Goal: Task Accomplishment & Management: Manage account settings

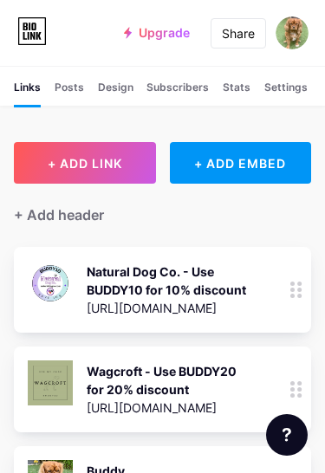
click at [119, 88] on div "Design" at bounding box center [115, 93] width 35 height 26
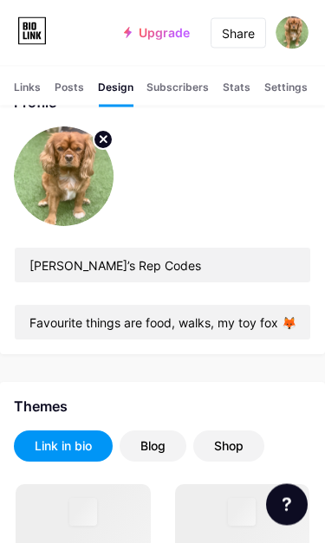
scroll to position [64, 0]
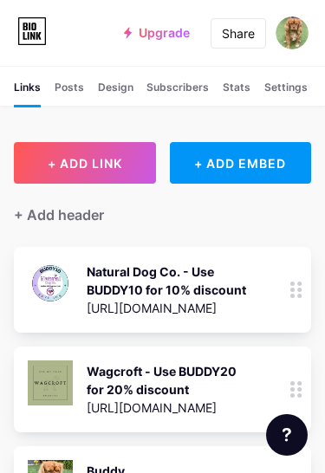
click at [121, 91] on div "Design" at bounding box center [115, 93] width 35 height 26
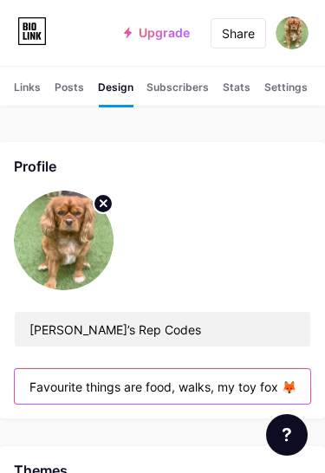
click at [302, 389] on input "Favourite things are food, walks, my toy fox 🦊, dog-friendly fields, snuggles a…" at bounding box center [162, 386] width 295 height 35
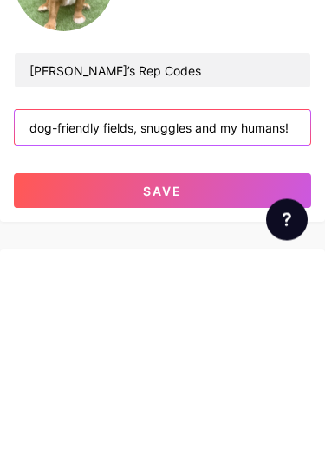
click at [293, 325] on input "dog-friendly fields, snuggles and my humans!" at bounding box center [162, 342] width 295 height 35
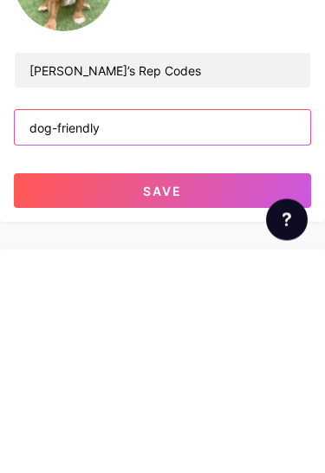
type input "dog-"
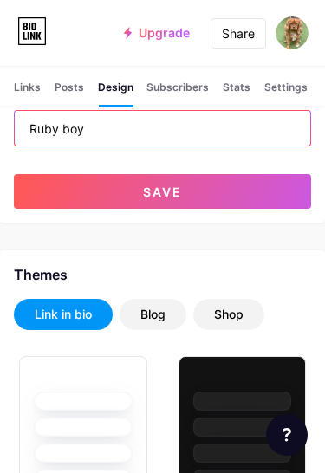
scroll to position [257, 0]
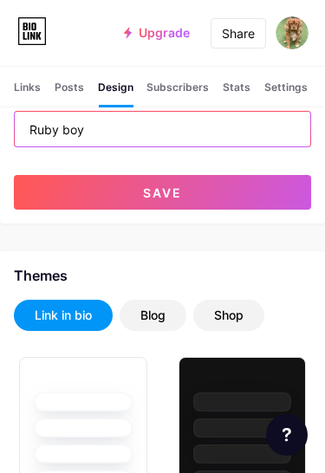
click at [28, 128] on input "Ruby boy" at bounding box center [162, 129] width 295 height 35
click at [149, 131] on input "🐶 Ruby boy" at bounding box center [162, 129] width 295 height 35
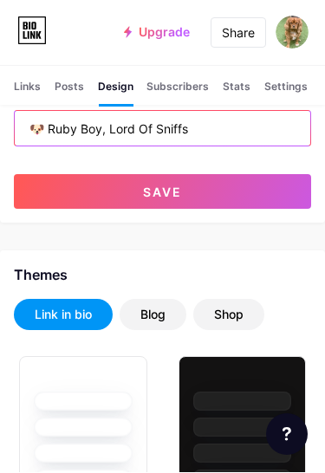
scroll to position [258, 0]
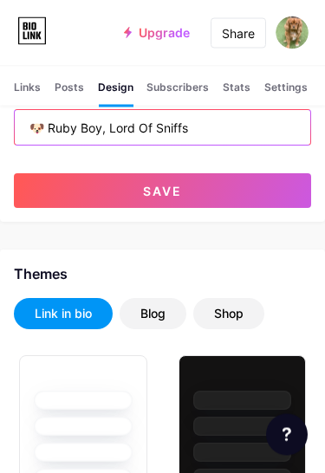
click at [159, 129] on input "🐶 Ruby Boy, Lord Of Sniffs" at bounding box center [162, 128] width 295 height 35
click at [258, 123] on input "🐶 Ruby Boy, Lord of the Sniffs" at bounding box center [162, 128] width 295 height 35
click at [231, 129] on input "🐶 Ruby Boy, Lord of the Sniffs | Cavalier King Charles 💙 🎂 4|12|2021 passionate…" at bounding box center [162, 128] width 295 height 35
click at [287, 123] on input "🐶 Ruby Boy, Lord of the Sniffs | Cavalier King Charles 💙 🎂 4|12|2021 passionate…" at bounding box center [162, 128] width 295 height 35
click at [288, 133] on input "🐶 Ruby Boy, Lord of the Sniffs | Cavalier King Charles 💙 🎂 4|12|2021 passionate…" at bounding box center [162, 128] width 295 height 35
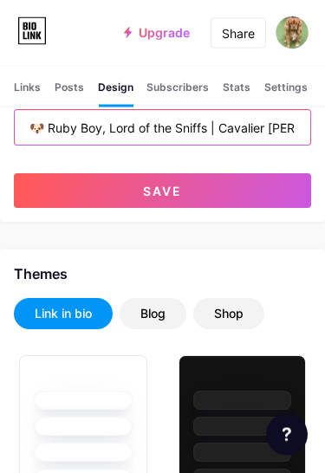
click at [260, 127] on input "🐶 Ruby Boy, Lord of the Sniffs | Cavalier King Charles 💙 🎂 4|12|2021 passionate…" at bounding box center [162, 128] width 295 height 35
click at [286, 126] on input "🐶 Ruby Boy, Lord of the Sniffs | Cavalier King Charles 💙 🎂 4|12|2021 passionate…" at bounding box center [162, 128] width 295 height 35
click at [265, 128] on input "🐶 Ruby Boy, Lord of the Sniffs | Cavalier King Charles 💙 🎂 4|12|2021 passionate…" at bounding box center [162, 128] width 295 height 35
click at [296, 133] on input "🐶 Ruby Boy, Lord of the Sniffs | Cavalier King Charles 💙 🎂 4|12|2021 passionate…" at bounding box center [162, 128] width 295 height 35
click at [193, 128] on input "🐶 Ruby Boy, Lord of the Sniffs | Cavalier King Charles 💙 🎂 4|12|2021 passionate…" at bounding box center [162, 128] width 295 height 35
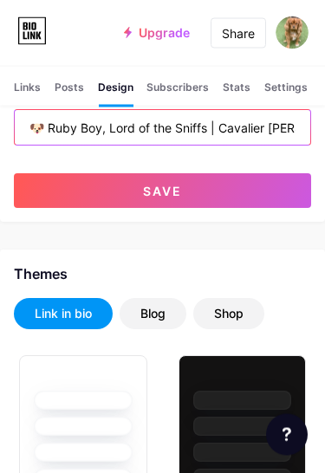
click at [292, 132] on input "🐶 Ruby Boy, Lord of the Sniffs | Cavalier King Charles 💙 🎂 4|12|2021 Passionate…" at bounding box center [162, 128] width 295 height 35
click at [297, 127] on input "🐶 Ruby Boy, Lord of the Sniffs | Cavalier King Charles 💙 🎂 4|12|2021 about" at bounding box center [162, 128] width 295 height 35
click at [271, 132] on input "🐶 Ruby Boy, Lord of the Sniffs | Cavalier King Charles 💙 🎂 4|12|2021. Passionat…" at bounding box center [162, 128] width 295 height 35
click at [244, 131] on input "🐶 Ruby Boy, Lord of the Sniffs | Cavalier King Charles 💙 🎂 4|12|2021. Passionat…" at bounding box center [162, 128] width 295 height 35
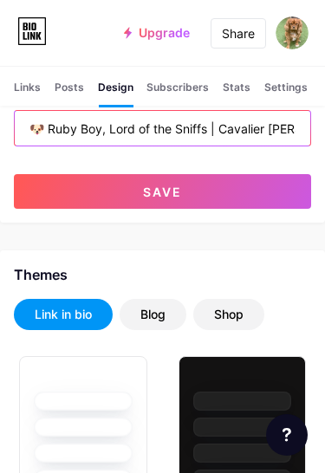
click at [225, 132] on input "🐶 Ruby Boy, Lord of the Sniffs | Cavalier King Charles 💙 🎂 4|12|2021. Passionat…" at bounding box center [162, 128] width 295 height 35
click at [297, 130] on input "🐶 Ruby Boy, Lord of the Sniffs | Cavalier King Charles 💙 🎂 4|12|2021. Passionat…" at bounding box center [162, 128] width 295 height 35
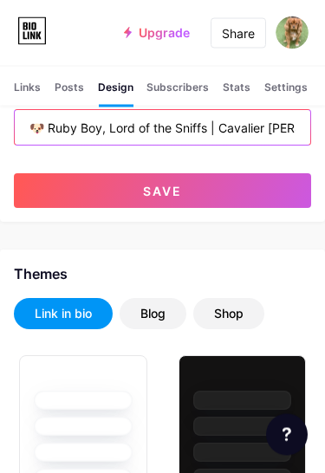
type input "🐶 Ruby Boy, Lord of the Sniffs | Cavalier King Charles 💙 🎂 4|12|2021. Passionat…"
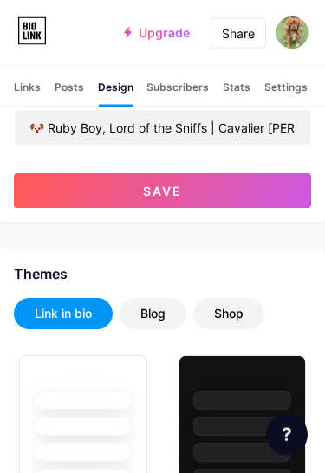
click at [201, 194] on button "Save" at bounding box center [162, 191] width 297 height 35
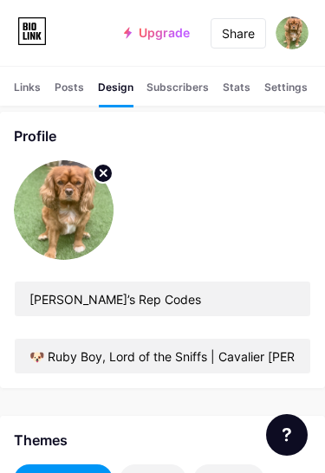
scroll to position [29, 0]
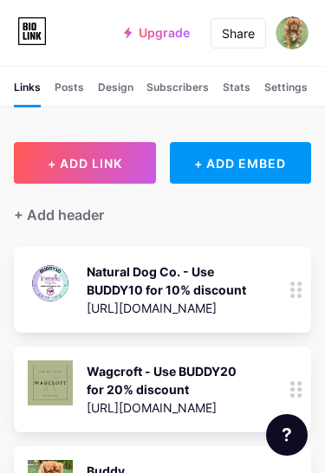
click at [119, 89] on div "Design" at bounding box center [115, 93] width 35 height 26
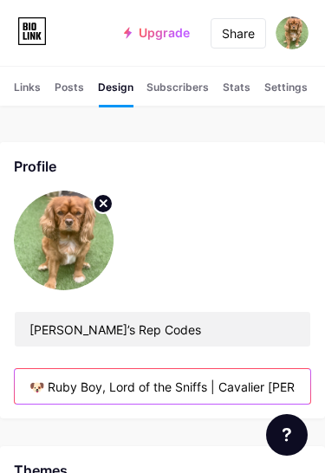
click at [298, 389] on input "🐶 Ruby Boy, Lord of the Sniffs | Cavalier [PERSON_NAME] 💙 🎂 4|12|2021. Passiona…" at bounding box center [162, 386] width 295 height 35
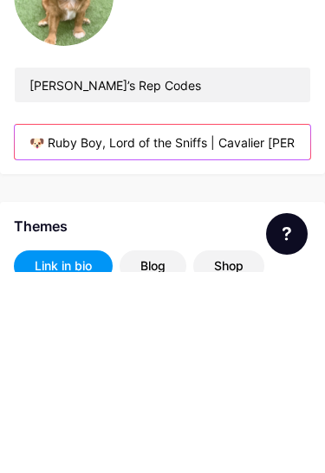
click at [35, 325] on input "🐶 Ruby Boy, Lord of the Sniffs | Cavalier [PERSON_NAME] 💙 🎂 4|12|2021. Passiona…" at bounding box center [162, 342] width 295 height 35
click at [39, 325] on input "🐶 Ruby Boy, Lord of the Sniffs | Cavalier [PERSON_NAME] 💙 🎂 4|12|2021. Passiona…" at bounding box center [162, 342] width 295 height 35
click at [127, 325] on input "🐶 Ruby Boy, Lord of the Sniffs | Cavalier [PERSON_NAME] 💙 🎂 4|12|2021. Passiona…" at bounding box center [162, 342] width 295 height 35
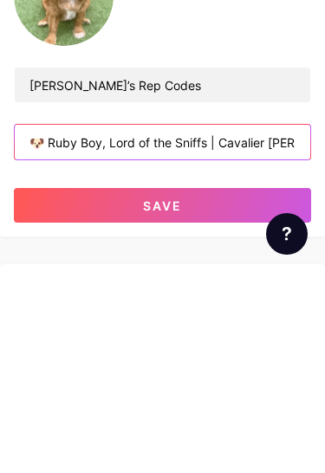
type input "🐶 Ruby Boy, Lord of the Sniffs | Cavalier King Charles 💙 🎂 4|12|2021 🎂 Passiona…"
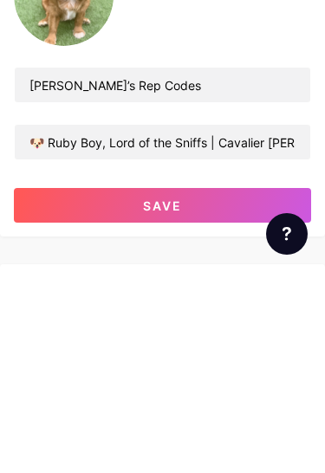
click at [183, 389] on button "Save" at bounding box center [162, 406] width 297 height 35
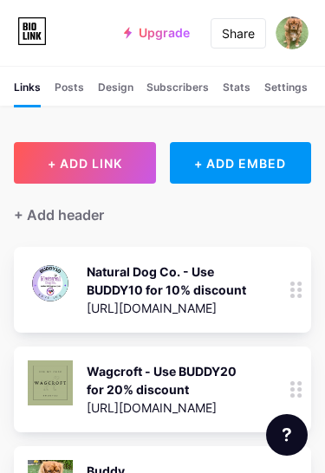
click at [118, 88] on div "Design" at bounding box center [115, 93] width 35 height 26
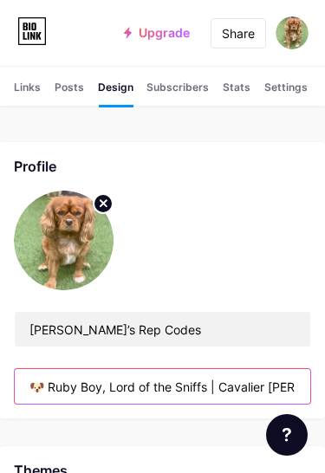
click at [131, 388] on input "🐶 Ruby Boy, Lord of the Sniffs | Cavalier King Charles 💙 🎂 4|12|2021 🎂 Passiona…" at bounding box center [162, 386] width 295 height 35
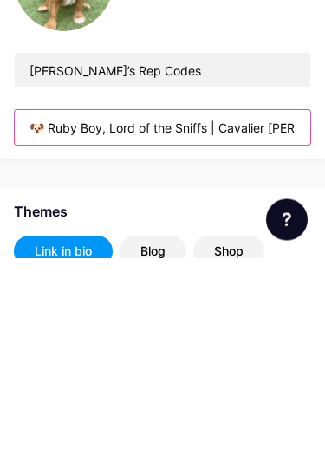
click at [222, 325] on input "🐶 Ruby Boy, Lord of the Sniffs | Cavalier King Charles 💙 🎂 4|12|2021 🎂 Passiona…" at bounding box center [162, 342] width 295 height 35
click at [28, 325] on input "🐶 Ruby Boy, Lord of the Sniffs | Cavalier King Charles 💙 🎂 4|12|2021 🎂 Passiona…" at bounding box center [162, 342] width 295 height 35
click at [33, 325] on input "🐶 Ruby Boy, Lord of the Sniffs | Cavalier King Charles 💙 🎂 4|12|2021 🎂 Passiona…" at bounding box center [162, 342] width 295 height 35
click at [126, 325] on input "🐶 Ruby Boy, Lord of the Sniffs | Cavalier King Charles 💙 🎂 4|12|2021 🎂 Passiona…" at bounding box center [162, 342] width 295 height 35
click at [149, 325] on input "🐶 Ruby Boy, Lord of the Sniffs | Cavalier King Charles 💙 🎂 4|12|2021 🎂 Passiona…" at bounding box center [162, 342] width 295 height 35
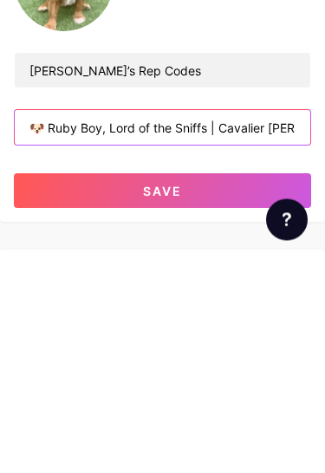
click at [292, 325] on input "🐶 Ruby Boy, Lord of the Sniffs | Cavalier King Charles 💙 🎂 4|12|2021 🎂 Passiona…" at bounding box center [162, 342] width 295 height 35
type input "🐶 Ruby Boy, Lord of the Sniffs | Cavalier King Charles 💙 🎂 4|12|2021 🎂 Passiona…"
click at [171, 399] on span "Save" at bounding box center [162, 406] width 39 height 15
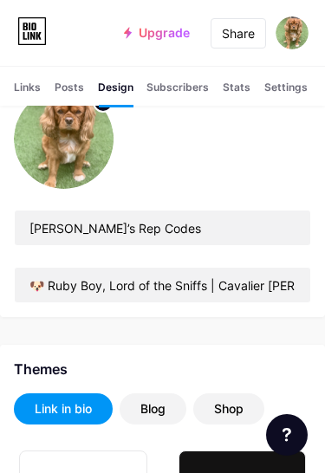
scroll to position [100, 0]
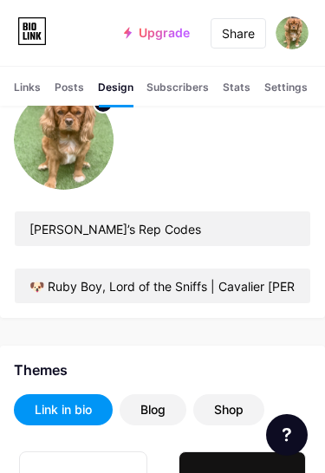
click at [29, 86] on div "Links" at bounding box center [27, 93] width 27 height 26
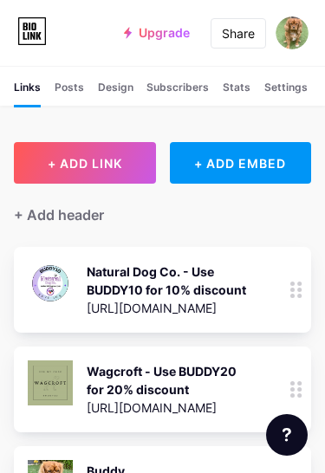
click at [119, 94] on div "Design" at bounding box center [115, 93] width 35 height 26
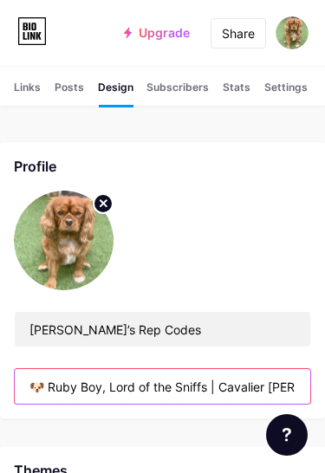
click at [138, 391] on input "🐶 Ruby Boy, Lord of the Sniffs | Cavalier [PERSON_NAME] 💙 🎂 4|12|2021 🎂 Passion…" at bounding box center [162, 386] width 295 height 35
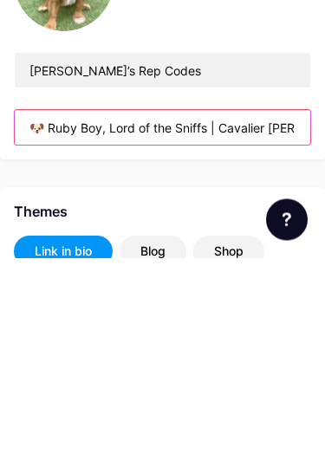
click at [42, 325] on input "🐶 Ruby Boy, Lord of the Sniffs | Cavalier [PERSON_NAME] 💙 🎂 4|12|2021 🎂 Passion…" at bounding box center [162, 342] width 295 height 35
click at [98, 325] on input "🐶 Ruby Boy, Lord of the Sniffs | Cavalier [PERSON_NAME] 💙 🎂 4|12|2021 🎂 Passion…" at bounding box center [162, 342] width 295 height 35
click at [98, 325] on input "🐶 Ruby Boy, Lord of the Sniffs | Cavalier King Charles 💙 🎂 4|12|2021 🎂 Passiona…" at bounding box center [162, 342] width 295 height 35
click at [235, 325] on input "🐶 Ruby Boy, Lord of the Sniffs | Cavalier King Charles 💙 🎂 4|12|2021 🎂 Passiona…" at bounding box center [162, 342] width 295 height 35
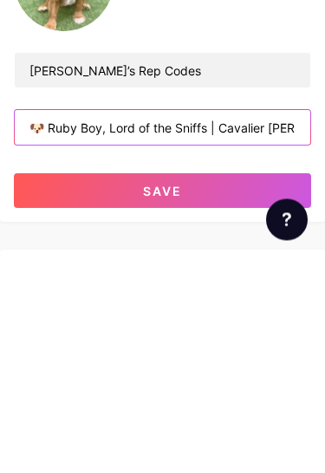
click at [76, 325] on input "🐶 Ruby Boy, Lord of the Sniffs | Cavalier King Charles 💙 🎂 4|12|2021 🎂 Passiona…" at bounding box center [162, 342] width 295 height 35
click at [164, 325] on input "🐶 Ruby Boy, Lord of the Sniffs | Cavalier King Charles 💙 🎂 4|12|2021 🎂 Passiona…" at bounding box center [162, 342] width 295 height 35
click at [263, 325] on input "🐶 Ruby Boy, Lord of the Sniffs | Cavalier King Charles 💙 🎂 4|12|2021 🎂 Passiona…" at bounding box center [162, 342] width 295 height 35
click at [174, 325] on input "🐶 Ruby Boy, Lord of the Sniffs | Cavalier King Charles 💙 🎂 4|12|2021 🎂 Passiona…" at bounding box center [162, 342] width 295 height 35
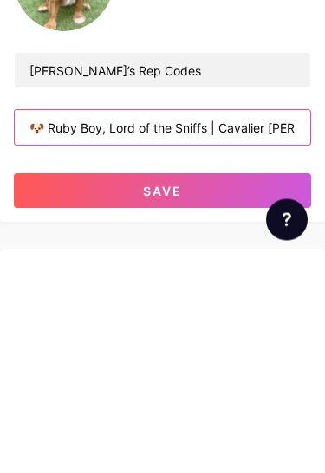
click at [298, 325] on input "🐶 Ruby Boy, Lord of the Sniffs | Cavalier King Charles 💙 🎂 4|12|2021 🎂 Passiona…" at bounding box center [162, 342] width 295 height 35
click at [267, 325] on input "🐶 Ruby Boy, Lord of the Sniffs | Cavalier King Charles 💙 🎂 4|12|2021 🎂 Passiona…" at bounding box center [162, 342] width 295 height 35
click at [186, 325] on input "🐶 Ruby Boy, Lord of the Sniffs | Cavalier King Charles 💙 🎂 4|12|2021 🎂 Passiona…" at bounding box center [162, 342] width 295 height 35
click at [215, 325] on input "🐶 Ruby Boy, Lord of the Sniffs | Cavalier King Charles 💙 🎂 4|12|2021 🎂 Passiona…" at bounding box center [162, 342] width 295 height 35
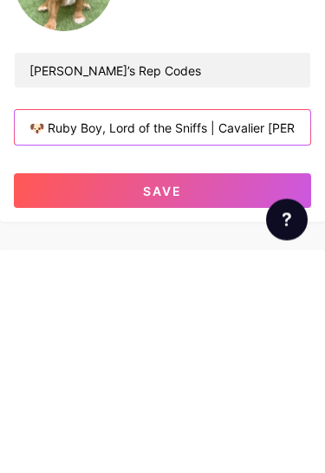
click at [48, 325] on input "🐶 Ruby Boy, Lord of the Sniffs | Cavalier King Charles 💙 🎂 4|12|2021 🎂 Passiona…" at bounding box center [162, 342] width 295 height 35
click at [51, 325] on input "🐶 Ruby Boy, Lord of the Sniffs | Cavalier King Charles 💙 🎂 4|12|2021 🎂 Passiona…" at bounding box center [162, 342] width 295 height 35
click at [106, 325] on input "🐶 Ruby Boy, Lord of the Sniffs | Cavalier King Charles 💙 🎂 4|12|2021 🎂 Passiona…" at bounding box center [162, 342] width 295 height 35
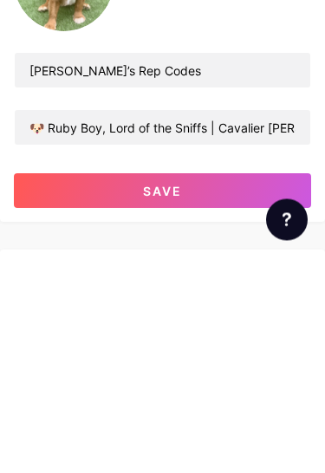
click at [208, 389] on button "Save" at bounding box center [162, 406] width 297 height 35
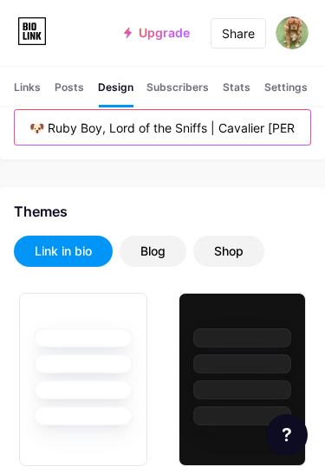
click at [271, 131] on input "🐶 Ruby Boy, Lord of the Sniffs | Cavalier King Charles 💙 🎂 4|12|2021 🎂 Passiona…" at bounding box center [162, 127] width 295 height 35
click at [274, 132] on input "🐶 Ruby Boy, Lord of the Sniffs | Cavalier King Charles 💙 🎂 4|12|2021 🎂 Passiona…" at bounding box center [162, 128] width 295 height 35
click at [181, 129] on input "🐶 Ruby Boy, Lord of the Sniffs | Cavalier King Charles 💙 🎂 4|12|2021 🎂 Passiona…" at bounding box center [162, 128] width 295 height 35
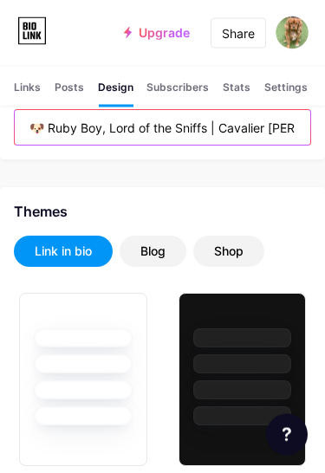
click at [210, 131] on input "🐶 Ruby Boy, Lord of the Sniffs | Cavalier King Charles 💙 🎂 4|12|2021 🎂 Passiona…" at bounding box center [162, 128] width 295 height 35
click at [75, 131] on input "🐶 Ruby Boy, Lord of the Sniffs | Cavalier King Charles 💙 🎂 4|12|2021 🎂 Passiona…" at bounding box center [162, 128] width 295 height 35
click at [80, 128] on input "🐶 Ruby Boy, Lord of the Sniffs | Cavalier King Charles 💙 🎂 4|12|2021 🎂 Passiona…" at bounding box center [162, 128] width 295 height 35
click at [80, 130] on input "🐶 Ruby Boy, Lord of the Sniffs | Cavalier King Charles 💙 🎂 4|12|2021 🎂 Passiona…" at bounding box center [162, 128] width 295 height 35
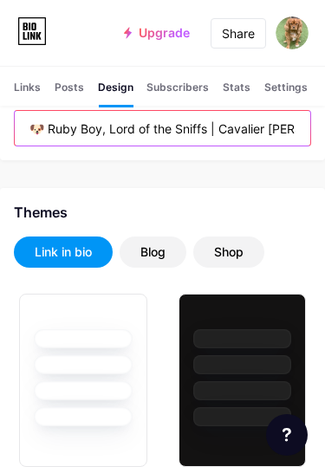
click at [187, 128] on input "🐶 Ruby Boy, Lord of the Sniffs | Cavalier King Charles 💙 🎂 4|12|2021 🎂 Passiona…" at bounding box center [162, 128] width 295 height 35
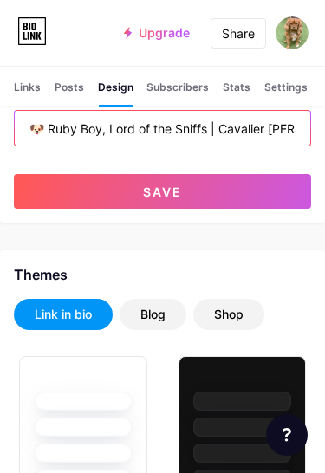
click at [229, 128] on input "🐶 Ruby Boy, Lord of the Sniffs | Cavalier King Charles 💙 🎂 4|12|2021 🎂 Passiona…" at bounding box center [162, 128] width 295 height 35
click at [266, 128] on input "🐶 Ruby Boy, Lord of the Sniffs | Cavalier King Charles 💙 🎂 4|12|2021 🎂 Passiona…" at bounding box center [162, 128] width 295 height 35
click at [287, 129] on input "🐶 Ruby Boy, Lord of the Sniffs | Cavalier King Charles 💙 🎂 4|12|2021 🎂 Passiona…" at bounding box center [162, 128] width 295 height 35
click at [293, 127] on input "🐶 Ruby Boy, Lord of the Sniffs | Cavalier King Charles 💙 🎂 4|12|2021 🎂 Passiona…" at bounding box center [162, 128] width 295 height 35
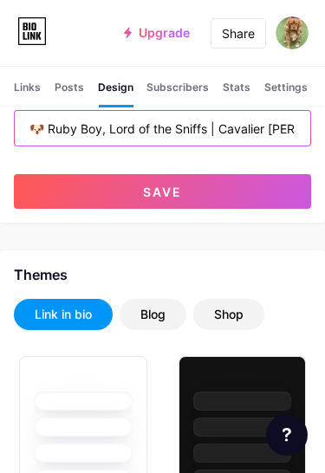
click at [272, 130] on input "🐶 Ruby Boy, Lord of the Sniffs | Cavalier King Charles 💙 🎂 4|12|2021 🎂 Passiona…" at bounding box center [162, 128] width 295 height 35
click at [111, 130] on input "🐶 Ruby Boy, Lord of the Sniffs | Cavalier King Charles 💙 🎂 4|12|2021 🎂 Passiona…" at bounding box center [162, 128] width 295 height 35
click at [142, 133] on input "🐶 Ruby Boy, Lord of the Sniffs | Cavalier King Charles 💙 🎂 4|12|2021 🎂 Passiona…" at bounding box center [162, 128] width 295 height 35
click at [189, 134] on input "🐶 Ruby Boy, Lord of the Sniffs | Cavalier King Charles 💙 🎂 4|12|2021 🎂 Passiona…" at bounding box center [162, 128] width 295 height 35
click at [235, 126] on input "🐶 Ruby Boy, Lord of the Sniffs | Cavalier King Charles 💙 🎂 4|12|2021 🎂 Passiona…" at bounding box center [162, 128] width 295 height 35
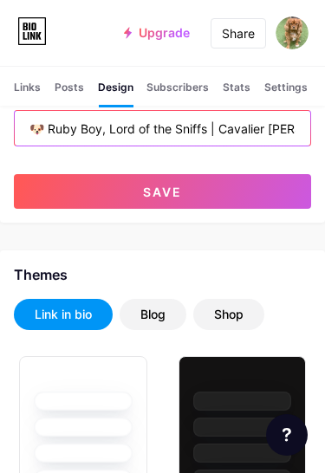
click at [267, 132] on input "🐶 Ruby Boy, Lord of the Sniffs | Cavalier King Charles 💙 🎂 4|12|2021 🎂 Passiona…" at bounding box center [162, 128] width 295 height 35
click at [286, 131] on input "🐶 Ruby Boy, Lord of the Sniffs | Cavalier King Charles 💙 🎂 4|12|2021 🎂 Passiona…" at bounding box center [162, 128] width 295 height 35
click at [283, 134] on input "🐶 Ruby Boy, Lord of the Sniffs | Cavalier King Charles 💙 🎂 4|12|2021 🎂 Passiona…" at bounding box center [162, 128] width 295 height 35
click at [126, 137] on input "🐶 Ruby Boy, Lord of the Sniffs | Cavalier King Charles 💙 🎂 4|12|2021 🎂 Passiona…" at bounding box center [162, 128] width 295 height 35
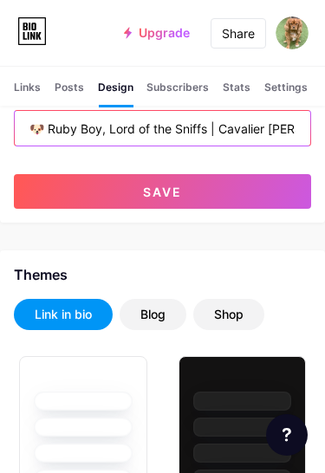
click at [215, 132] on input "🐶 Ruby Boy, Lord of the Sniffs | Cavalier King Charles 💙 🎂 4|12|2021 🎂 Passiona…" at bounding box center [162, 128] width 295 height 35
click at [111, 129] on input "🐶 Ruby Boy, Lord of the Sniffs | Cavalier King Charles 💙 🎂 4|12|2021 🎂 Passiona…" at bounding box center [162, 128] width 295 height 35
click at [180, 125] on input "🐶 Ruby Boy, Lord of the Sniffs | Cavalier King Charles 💙 🎂 4|12|2021 🎂 Passiona…" at bounding box center [162, 128] width 295 height 35
click at [249, 129] on input "🐶 Ruby Boy, Lord of the Sniffs | Cavalier King Charles 💙 🎂 4|12|2021 🎂 Passiona…" at bounding box center [162, 128] width 295 height 35
click at [292, 131] on input "🐶 Ruby Boy, Lord of the Sniffs | Cavalier King Charles 💙 🎂 4|12|2021 🎂 Passiona…" at bounding box center [162, 128] width 295 height 35
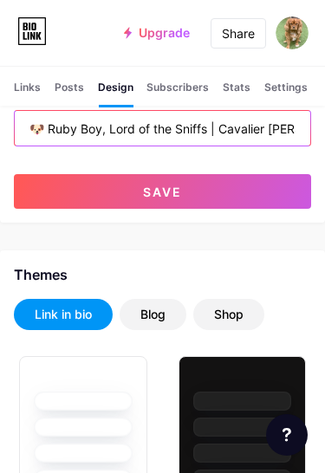
click at [298, 131] on input "🐶 Ruby Boy, Lord of the Sniffs | Cavalier King Charles 💙 🎂 4|12|2021 🎂 Passiona…" at bounding box center [162, 128] width 295 height 35
click at [298, 134] on input "🐶 Ruby Boy, Lord of the Sniffs | Cavalier King Charles 💙 🎂 4|12|2021 🎂 Passiona…" at bounding box center [162, 128] width 295 height 35
click at [283, 132] on input "🐶 Ruby Boy, Lord of the Sniffs | Cavalier King Charles 💙 🎂 4|12|2021 🎂 Passiona…" at bounding box center [162, 128] width 295 height 35
click at [99, 131] on input "🐶 Ruby Boy, Lord of the Sniffs | Cavalier King Charles 💙 🎂 4|12|2021 🎂 Passiona…" at bounding box center [162, 128] width 295 height 35
click at [173, 128] on input "🐶 Ruby Boy, Lord of the Sniffs | Cavalier King Charles 💙 🎂 4|12|2021 🎂 Passiona…" at bounding box center [162, 128] width 295 height 35
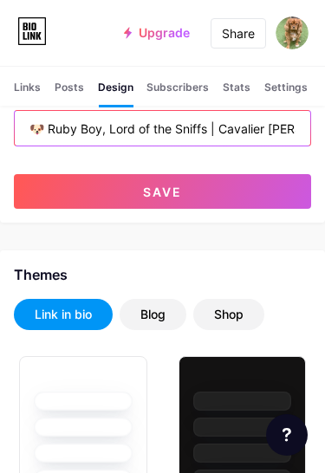
click at [256, 129] on input "🐶 Ruby Boy, Lord of the Sniffs | Cavalier King Charles 💙 🎂 4|12|2021 🎂 Passiona…" at bounding box center [162, 128] width 295 height 35
click at [289, 132] on input "🐶 Ruby Boy, Lord of the Sniffs | Cavalier King Charles 💙 🎂 4|12|2021 🎂 Passiona…" at bounding box center [162, 128] width 295 height 35
click at [229, 132] on input "🐶 Ruby Boy, Lord of the Sniffs | Cavalier King Charles 💙 🎂 4|12|2021 🎂 Passiona…" at bounding box center [162, 128] width 295 height 35
click at [274, 132] on input "🐶 Ruby Boy, Lord of the Sniffs | Cavalier King Charles 💙 🎂 4|12|2021 🎂 Passiona…" at bounding box center [162, 128] width 295 height 35
click at [275, 134] on input "🐶 Ruby Boy, Lord of the Sniffs | Cavalier King Charles 💙 🎂 4|12|2021 🎂 Passiona…" at bounding box center [162, 128] width 295 height 35
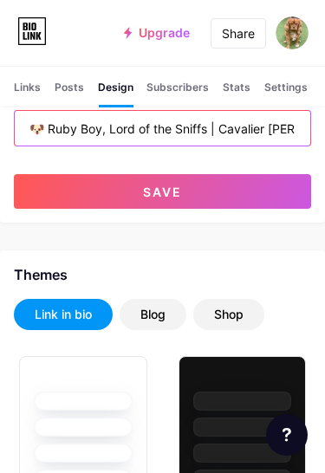
type input "🐶 Ruby Boy, Lord of the Sniffs | Cavalier King Charles 💙 🎂 4|12|2021 🎂 Passiona…"
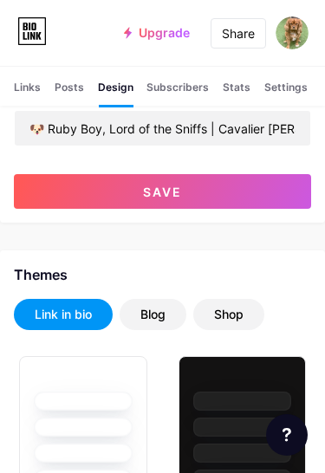
click at [190, 196] on button "Save" at bounding box center [162, 191] width 297 height 35
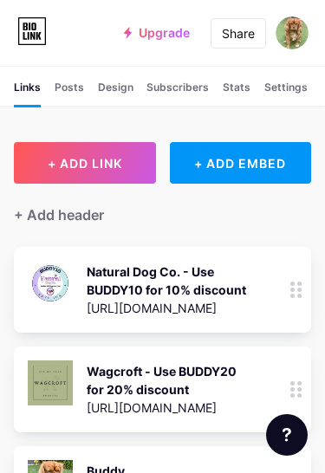
click at [117, 92] on div "Design" at bounding box center [115, 93] width 35 height 26
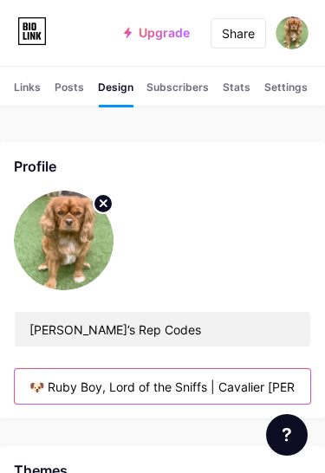
click at [283, 387] on input "🐶 Ruby Boy, Lord of the Sniffs | Cavalier [PERSON_NAME] 💙 🎂 4|12|2021 🎂 Passion…" at bounding box center [162, 386] width 295 height 35
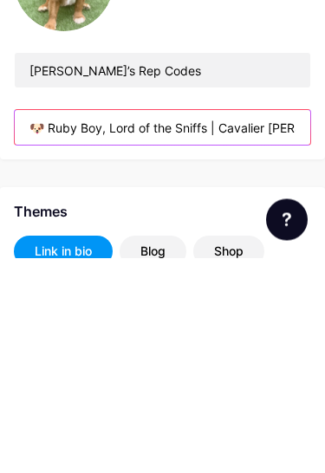
click at [273, 325] on input "🐶 Ruby Boy, Lord of the Sniffs | Cavalier [PERSON_NAME] 💙 🎂 4|12|2021 🎂 Passion…" at bounding box center [162, 342] width 295 height 35
click at [142, 325] on input "🐶 Ruby Boy, Lord of the Sniffs | Cavalier [PERSON_NAME] 💙 🎂 4|12|2021 🎂 Passion…" at bounding box center [162, 342] width 295 height 35
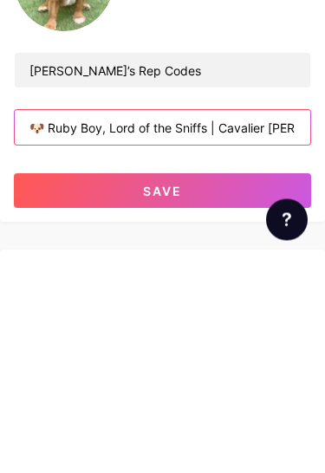
type input "🐶 Ruby Boy, Lord of the Sniffs | Cavalier [PERSON_NAME] 🎂 4|12|2021 🎂 Passionat…"
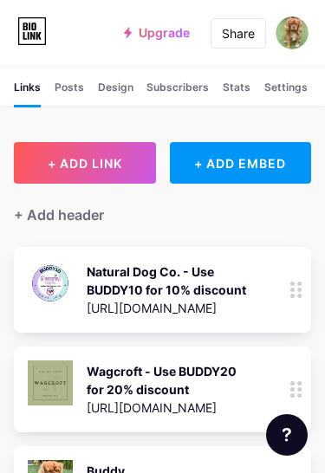
click at [113, 92] on div "Design" at bounding box center [115, 93] width 35 height 26
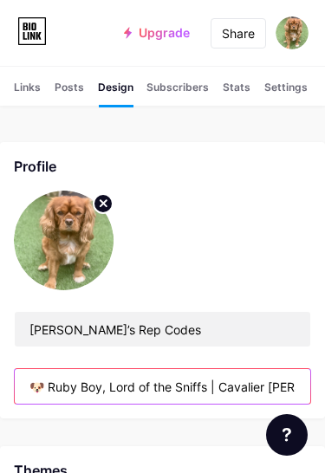
click at [280, 388] on input "🐶 Ruby Boy, Lord of the Sniffs | Cavalier [PERSON_NAME] 🎂 4|12|2021 🎂 Passionat…" at bounding box center [162, 386] width 295 height 35
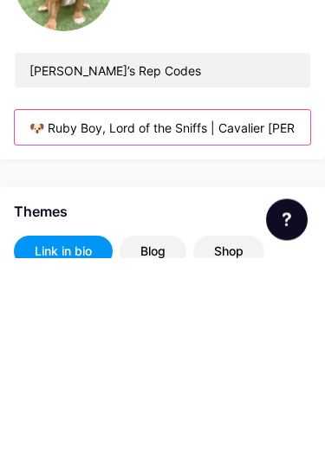
click at [121, 325] on input "🐶 Ruby Boy, Lord of the Sniffs | Cavalier [PERSON_NAME] 🎂 4|12|2021 🎂 Passionat…" at bounding box center [162, 342] width 295 height 35
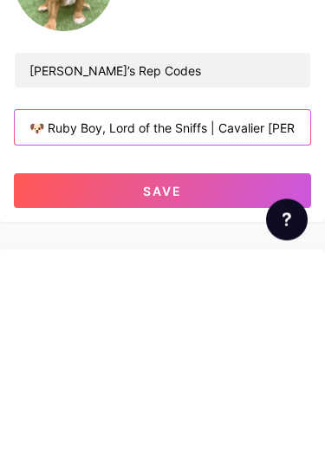
click at [177, 325] on input "🐶 Ruby Boy, Lord of the Sniffs | Cavalier [PERSON_NAME] 🎂 4|12|2021 🎂 Passionat…" at bounding box center [162, 342] width 295 height 35
click at [200, 325] on input "🐶 Ruby Boy, Lord of the Sniffs | Cavalier [PERSON_NAME] 🎂 4|12|2021 🎂 Passionat…" at bounding box center [162, 342] width 295 height 35
click at [286, 325] on input "🐶 Ruby Boy, Lord of the Sniffs | Cavalier [PERSON_NAME] 🎂 4|12|2021 🎂 Passionat…" at bounding box center [162, 342] width 295 height 35
click at [273, 325] on input "🐶 Ruby Boy, Lord of the Sniffs | Cavalier [PERSON_NAME] 🎂 4|12|2021 🎂 Passionat…" at bounding box center [162, 342] width 295 height 35
click at [242, 325] on input "🐶 Ruby Boy, Lord of the Sniffs | Cavalier [PERSON_NAME] 🎂 4|12|2021 🎂 Passionat…" at bounding box center [162, 342] width 295 height 35
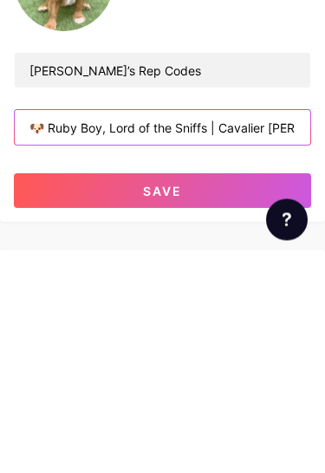
click at [242, 325] on input "🐶 Ruby Boy, Lord of the Sniffs | Cavalier [PERSON_NAME] 🎂 4|12|2021 🎂 Passionat…" at bounding box center [162, 342] width 295 height 35
click at [255, 325] on input "🐶 Ruby Boy, Lord of the Sniffs | Cavalier [PERSON_NAME] 🎂 4|12|2021 🎂 Passionat…" at bounding box center [162, 342] width 295 height 35
click at [304, 325] on input "🐶 Ruby Boy, Lord of the Sniffs | Cavalier [PERSON_NAME] 🎂 4|12|2021 🎂 Passionat…" at bounding box center [162, 342] width 295 height 35
click at [228, 325] on input "🐶 Ruby Boy, Lord of the Sniffs | Cavalier [PERSON_NAME] 🎂 4|12|2021 🎂 Passionat…" at bounding box center [162, 342] width 295 height 35
click at [262, 325] on input "🐶 Ruby Boy, Lord of the Sniffs | Cavalier [PERSON_NAME] 🎂 4|12|2021 🎂 Passionat…" at bounding box center [162, 342] width 295 height 35
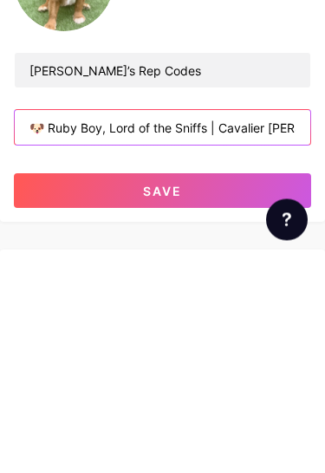
click at [297, 325] on input "🐶 Ruby Boy, Lord of the Sniffs | Cavalier [PERSON_NAME] 🎂 4|12|2021 🎂 Passionat…" at bounding box center [162, 342] width 295 height 35
click at [277, 325] on input "🐶 Ruby Boy, Lord of the Sniffs | Cavalier [PERSON_NAME] 🎂 4|12|2021 🎂 Passionat…" at bounding box center [162, 342] width 295 height 35
click at [251, 325] on input "🐶 Ruby Boy, Lord of the Sniffs | Cavalier [PERSON_NAME] 🎂 4|12|2021 🎂 Passionat…" at bounding box center [162, 342] width 295 height 35
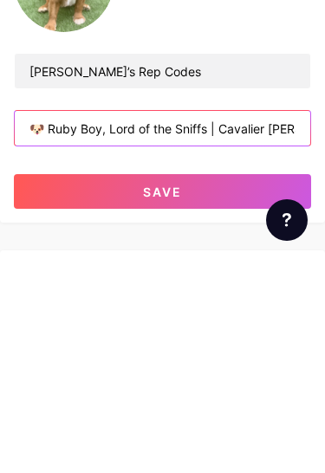
click at [292, 325] on input "🐶 Ruby Boy, Lord of the Sniffs | Cavalier [PERSON_NAME] 🎂 4|12|2021 🎂 Passionat…" at bounding box center [162, 342] width 295 height 35
click at [216, 325] on input "🐶 Ruby Boy, Lord of the Sniffs | Cavalier [PERSON_NAME] 🎂 4|12|2021 🎂 Passionat…" at bounding box center [162, 342] width 295 height 35
click at [274, 325] on input "🐶 Ruby Boy, Lord of the Sniffs | Cavalier [PERSON_NAME] 🎂 4|12|2021 🎂 Passionat…" at bounding box center [162, 342] width 295 height 35
click at [216, 325] on input "🐶 Ruby Boy, Lord of the Sniffs | Cavalier [PERSON_NAME] 🎂 4|12|2021 🎂 Passionat…" at bounding box center [162, 342] width 295 height 35
click at [295, 325] on input "🐶 Ruby Boy, Lord of the Sniffs | Cavalier [PERSON_NAME] 🎂 4|12|2021 🎂 Passionat…" at bounding box center [162, 342] width 295 height 35
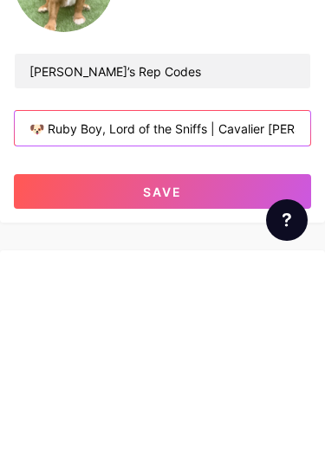
click at [268, 325] on input "🐶 Ruby Boy, Lord of the Sniffs | Cavalier [PERSON_NAME] 🎂 4|12|2021 🎂 Passionat…" at bounding box center [162, 342] width 295 height 35
click at [286, 325] on input "🐶 Ruby Boy, Lord of the Sniffs | Cavalier [PERSON_NAME] 🎂 4|12|2021 🎂 Passionat…" at bounding box center [162, 342] width 295 height 35
click at [236, 325] on input "🐶 Ruby Boy, Lord of the Sniffs | Cavalier [PERSON_NAME] 🎂 4|12|2021 🎂 Passionat…" at bounding box center [162, 342] width 295 height 35
click at [263, 325] on input "🐶 Ruby Boy, Lord of the Sniffs | Cavalier [PERSON_NAME] 🎂 4|12|2021 🎂 Passionat…" at bounding box center [162, 342] width 295 height 35
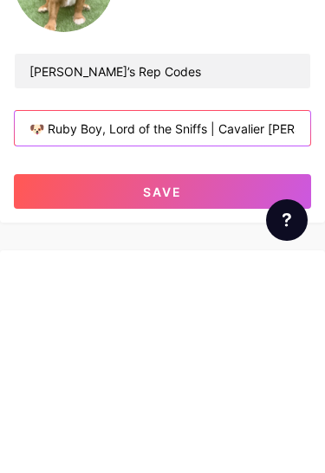
click at [197, 325] on input "🐶 Ruby Boy, Lord of the Sniffs | Cavalier [PERSON_NAME] 🎂 4|12|2021 🎂 Passionat…" at bounding box center [162, 342] width 295 height 35
click at [293, 325] on input "🐶 Ruby Boy, Lord of the Sniffs | Cavalier [PERSON_NAME] 🎂 4|12|2021 🎂 Passionat…" at bounding box center [162, 342] width 295 height 35
type input "🐶 Ruby Boy, Lord of the Sniffs | Cavalier [PERSON_NAME] 🎂 4|12|2021 🎂 Passionat…"
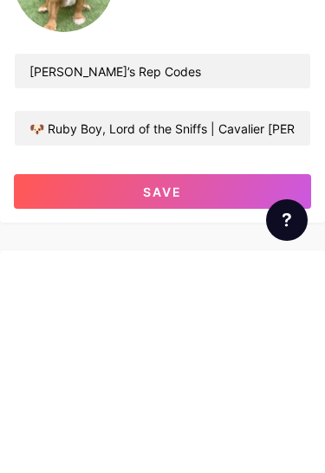
click at [171, 399] on span "Save" at bounding box center [162, 406] width 39 height 15
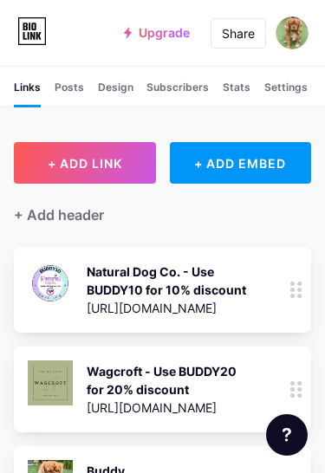
click at [119, 85] on div "Design" at bounding box center [115, 93] width 35 height 26
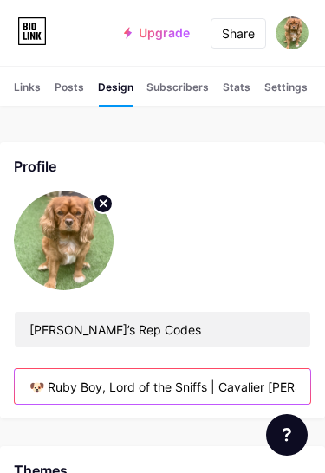
click at [284, 388] on input "🐶 Ruby Boy, Lord of the Sniffs | Cavalier [PERSON_NAME] 🎂 4|12|2021 🎂 Passionat…" at bounding box center [162, 386] width 295 height 35
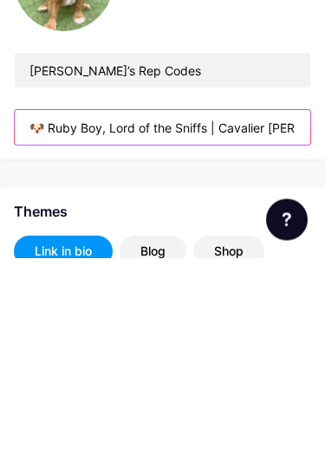
click at [286, 325] on input "🐶 Ruby Boy, Lord of the Sniffs | Cavalier [PERSON_NAME] 🎂 4|12|2021 🎂 Passionat…" at bounding box center [162, 342] width 295 height 35
click at [272, 325] on input "🐶 Ruby Boy, Lord of the Sniffs | Cavalier [PERSON_NAME] 🎂 4|12|2021 🎂 Passionat…" at bounding box center [162, 342] width 295 height 35
click at [257, 325] on input "🐶 Ruby Boy, Lord of the Sniffs | Cavalier [PERSON_NAME] 🎂 4|12|2021 🎂 Passionat…" at bounding box center [162, 342] width 295 height 35
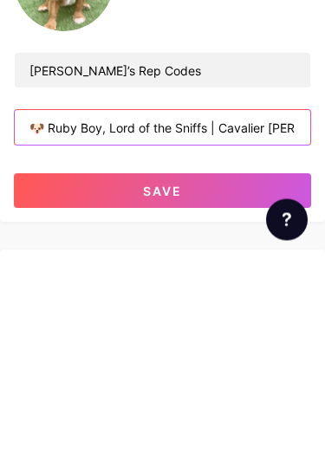
type input "🐶 Ruby Boy, Lord of the Sniffs | Cavalier [PERSON_NAME] 🎂 4|12|2021 🎂 Passionat…"
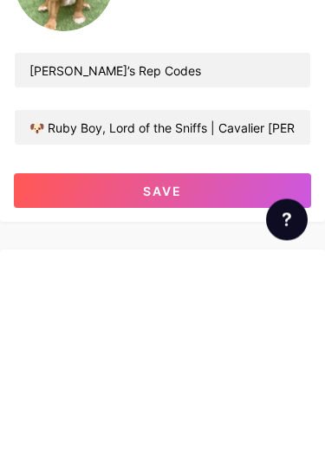
click at [183, 389] on button "Save" at bounding box center [162, 406] width 297 height 35
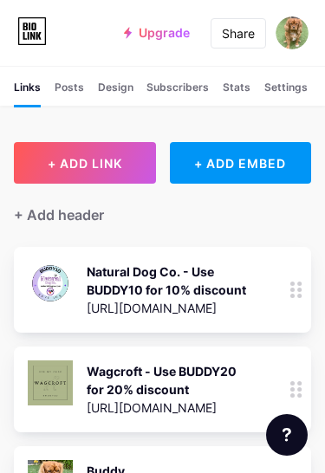
click at [119, 88] on div "Design" at bounding box center [115, 93] width 35 height 26
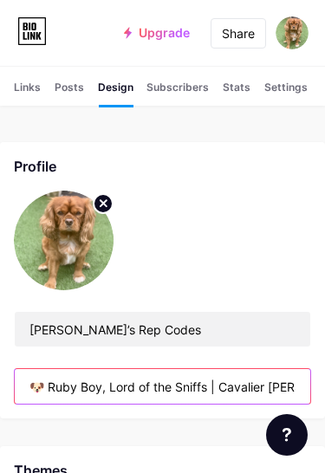
click at [292, 388] on input "🐶 Ruby Boy, Lord of the Sniffs | Cavalier [PERSON_NAME] 🎂 4|12|2021 🎂 Passionat…" at bounding box center [162, 386] width 295 height 35
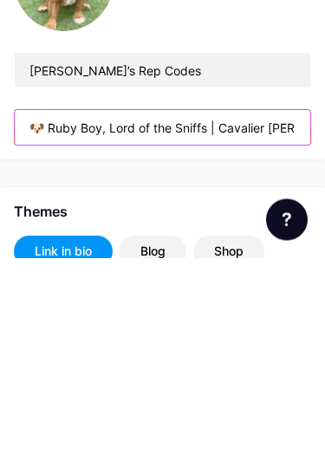
click at [288, 325] on input "🐶 Ruby Boy, Lord of the Sniffs | Cavalier [PERSON_NAME] 🎂 4|12|2021 🎂 Passionat…" at bounding box center [162, 342] width 295 height 35
click at [293, 325] on input "🐶 Ruby Boy, Lord of the Sniffs | Cavalier [PERSON_NAME] 🎂 4|12|2021 🎂 Passionat…" at bounding box center [162, 342] width 295 height 35
click at [265, 325] on input "🐶 Ruby Boy, Lord of the Sniffs | Cavalier [PERSON_NAME] 🎂 4|12|2021 🎂 Passionat…" at bounding box center [162, 342] width 295 height 35
click at [216, 325] on input "🐶 Ruby Boy, Lord of the Sniffs | Cavalier [PERSON_NAME] 🎂 4|12|2021 🎂 Passionat…" at bounding box center [162, 342] width 295 height 35
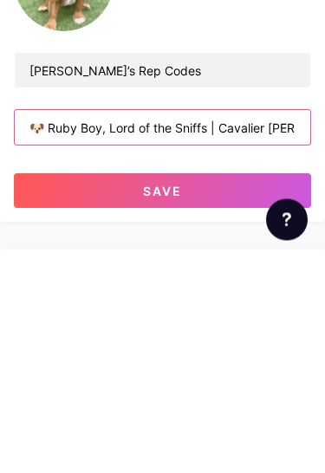
type input "🐶 Ruby Boy, Lord of the Sniffs | Cavalier [PERSON_NAME] 🎂 4|12|2021 🎂 Passionat…"
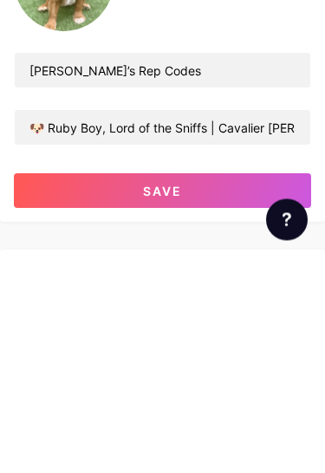
click at [232, 389] on button "Save" at bounding box center [162, 406] width 297 height 35
